Goal: Task Accomplishment & Management: Use online tool/utility

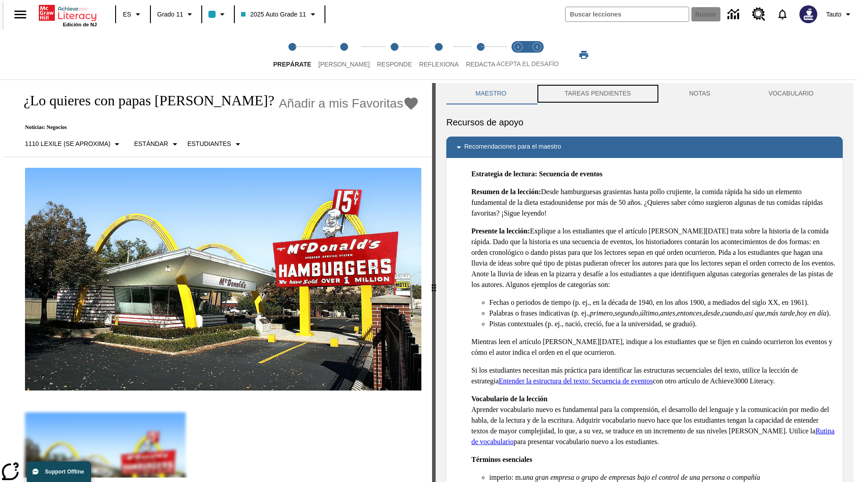
click at [597, 94] on button "TAREAS PENDIENTES" at bounding box center [598, 93] width 125 height 21
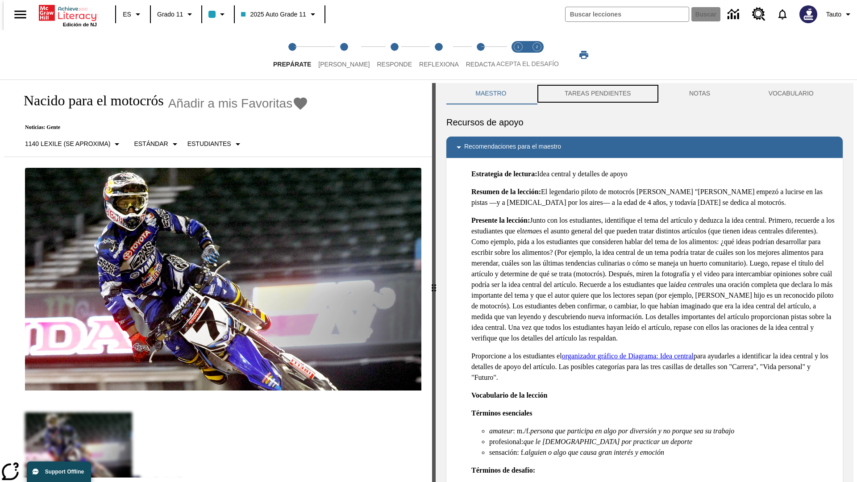
click at [597, 94] on button "TAREAS PENDIENTES" at bounding box center [598, 93] width 125 height 21
